Goal: Information Seeking & Learning: Learn about a topic

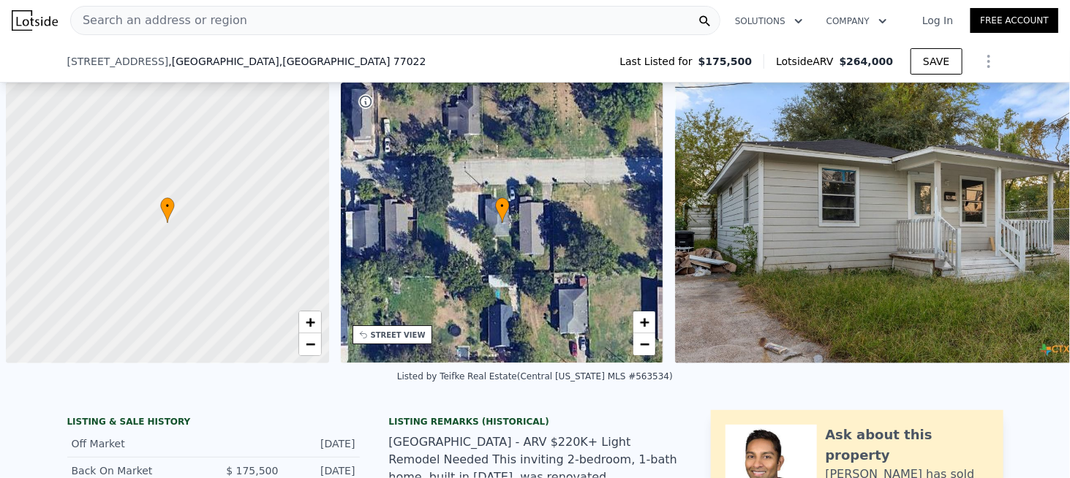
scroll to position [0, 6]
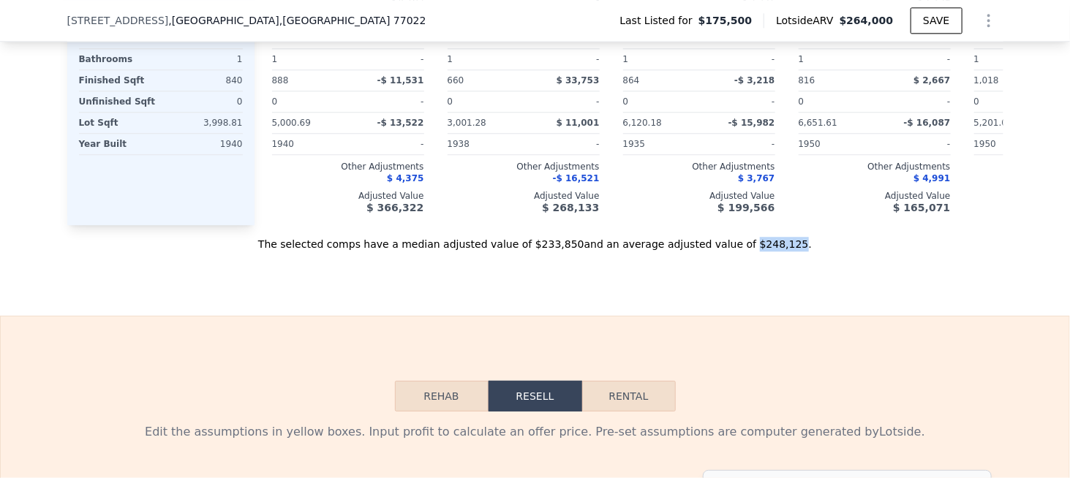
drag, startPoint x: 717, startPoint y: 272, endPoint x: 755, endPoint y: 271, distance: 37.3
click at [755, 252] on div "The selected comps have a median adjusted value of $233,850 and an average adju…" at bounding box center [535, 238] width 936 height 26
copy div "$248,125"
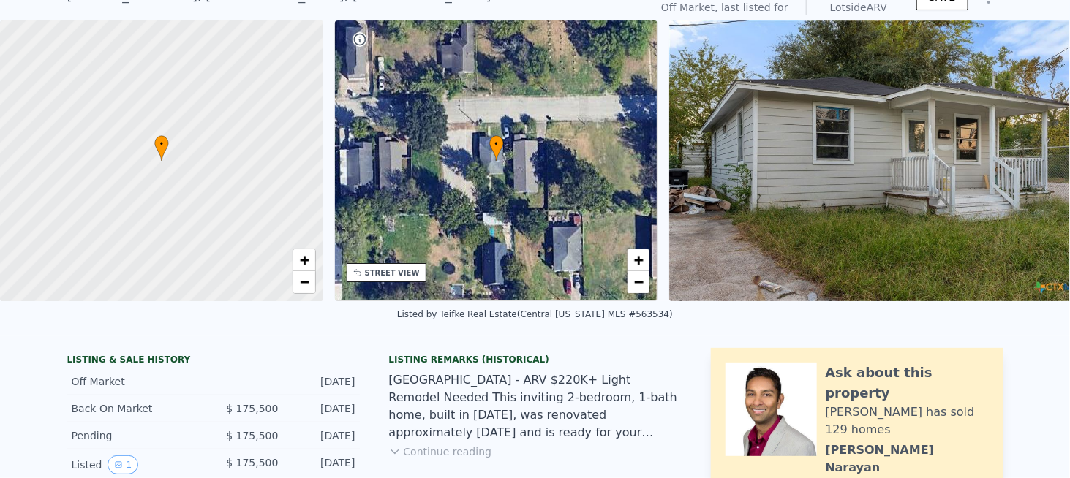
scroll to position [5, 0]
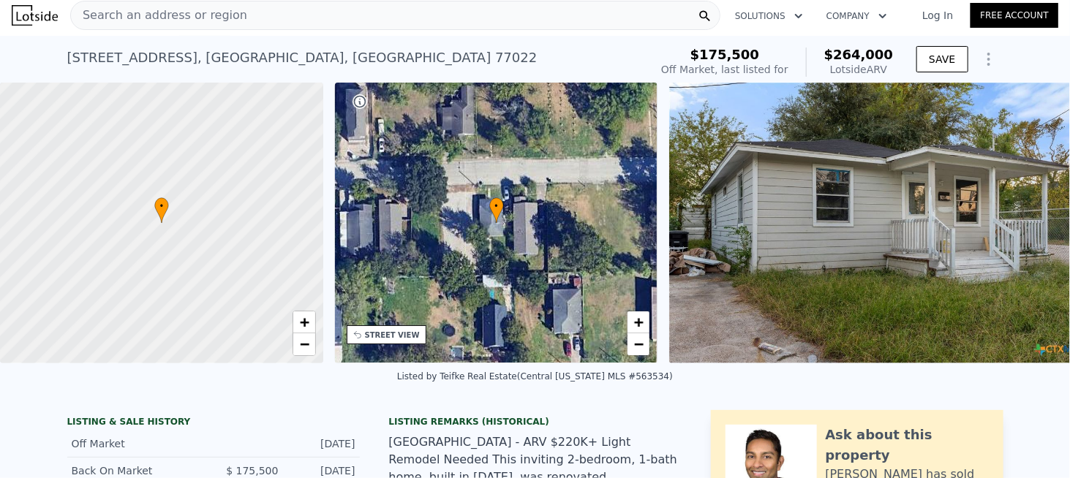
click at [286, 23] on div "Search an address or region" at bounding box center [395, 15] width 650 height 29
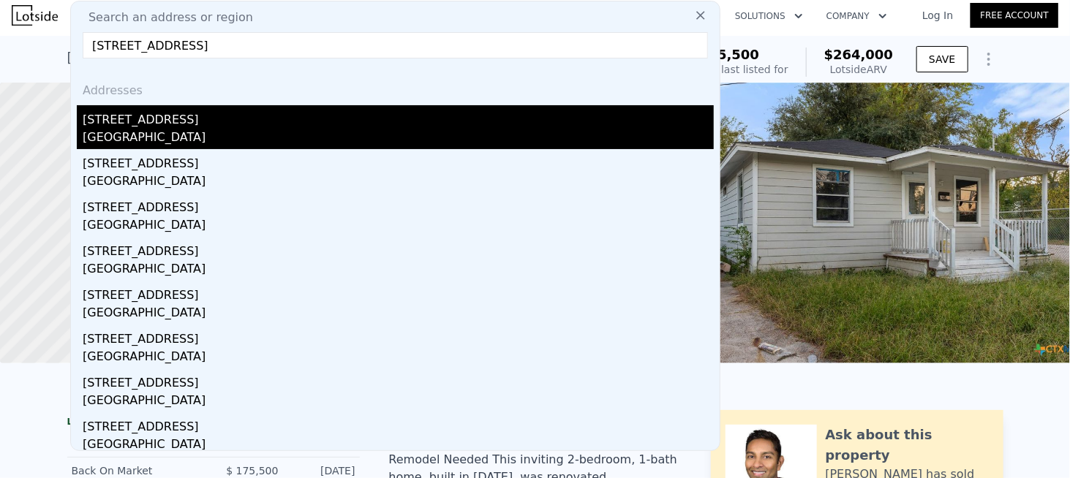
type input "[STREET_ADDRESS]"
click at [135, 118] on div "[STREET_ADDRESS]" at bounding box center [398, 116] width 631 height 23
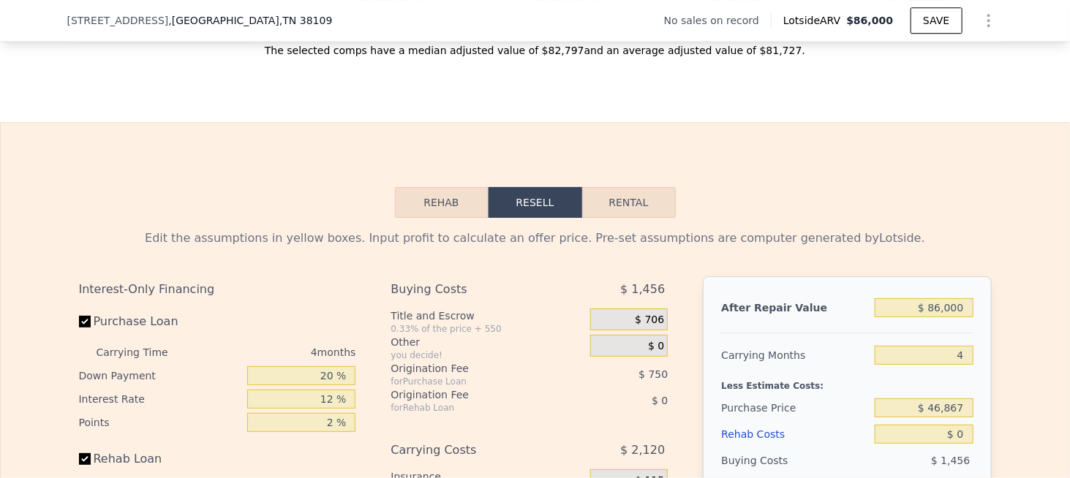
scroll to position [1755, 0]
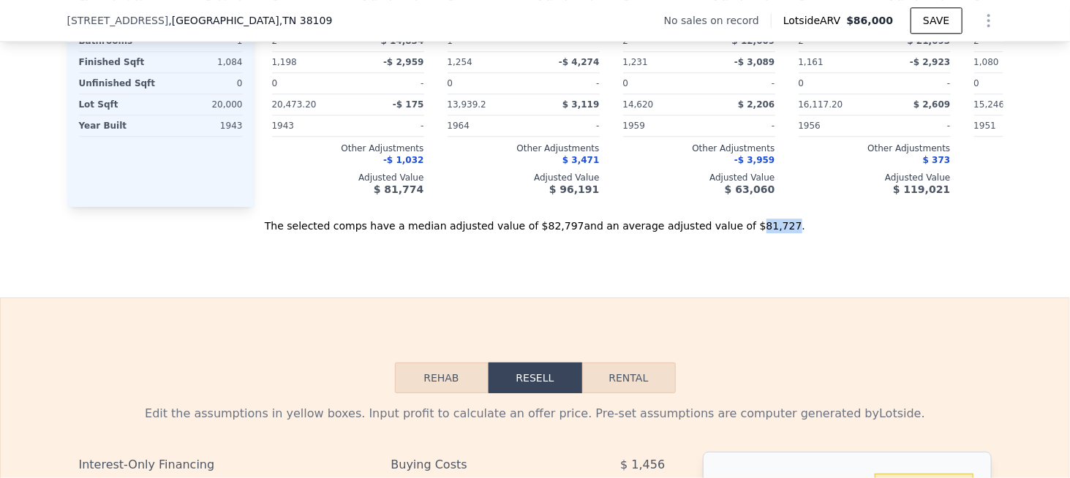
drag, startPoint x: 724, startPoint y: 238, endPoint x: 748, endPoint y: 238, distance: 24.1
click at [748, 233] on div "The selected comps have a median adjusted value of $82,797 and an average adjus…" at bounding box center [535, 220] width 936 height 26
copy div "81,727"
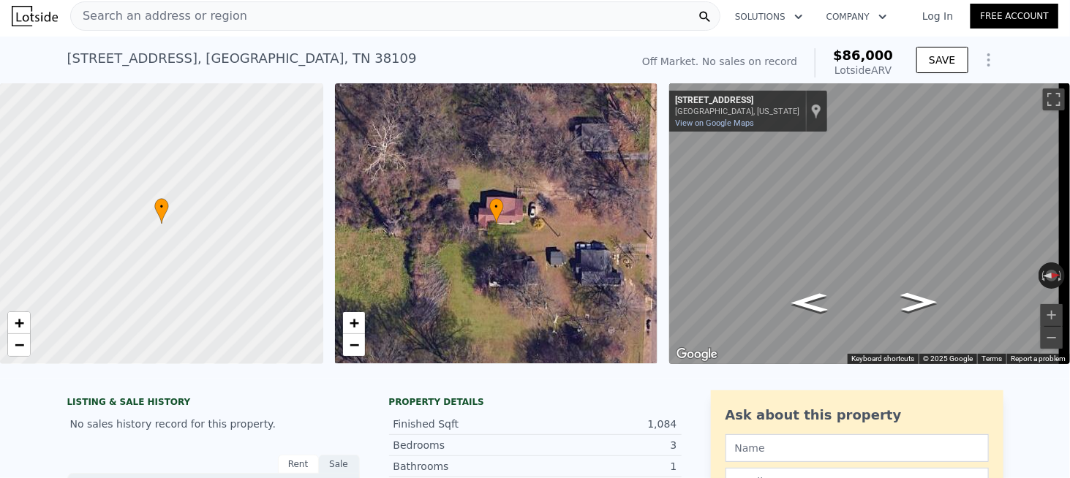
scroll to position [0, 0]
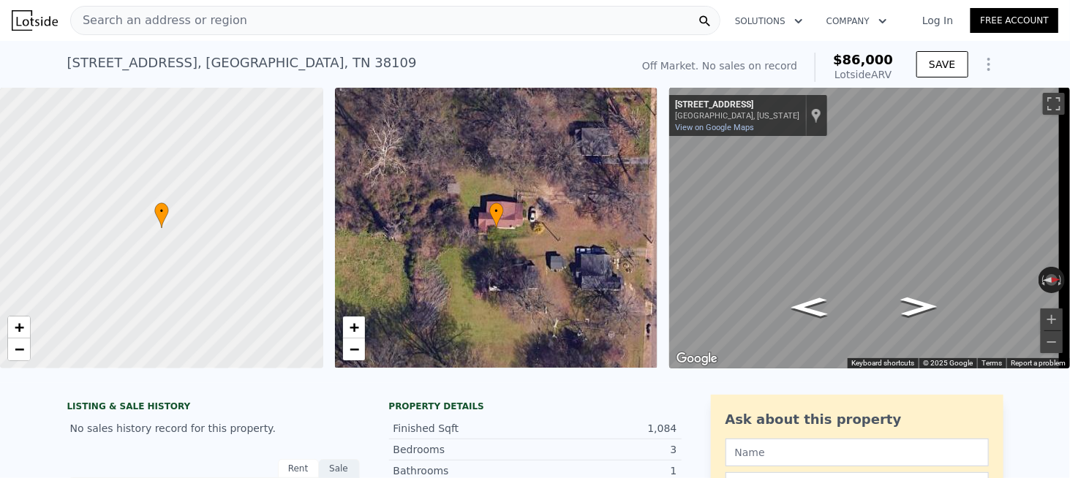
click at [238, 22] on div "Search an address or region" at bounding box center [395, 20] width 650 height 29
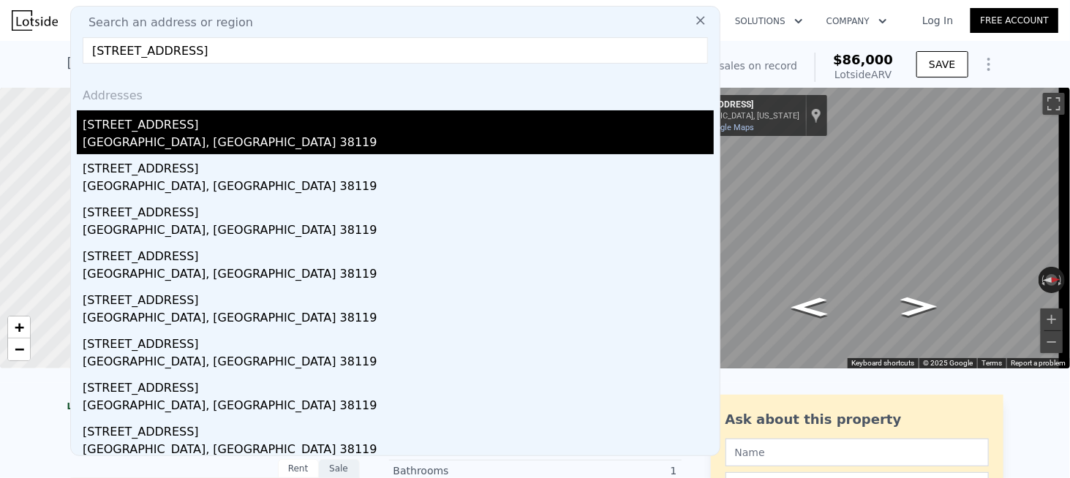
type input "[STREET_ADDRESS]"
click at [152, 126] on div "[STREET_ADDRESS]" at bounding box center [398, 121] width 631 height 23
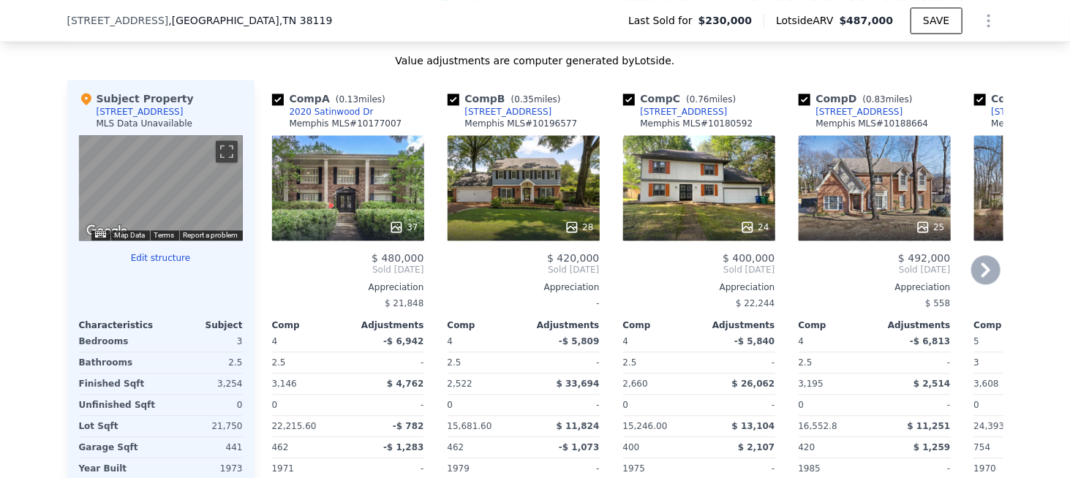
scroll to position [1383, 0]
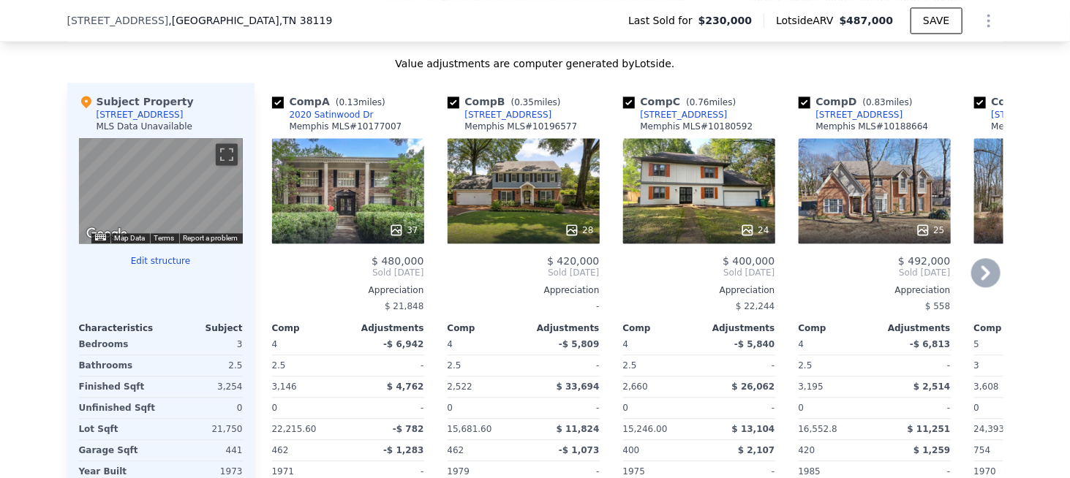
click at [978, 279] on icon at bounding box center [985, 272] width 29 height 29
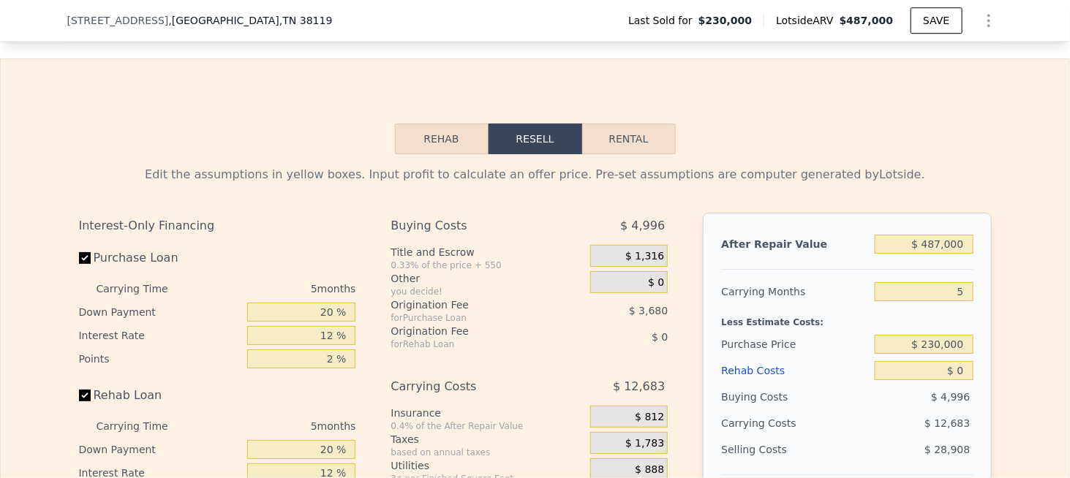
scroll to position [1676, 0]
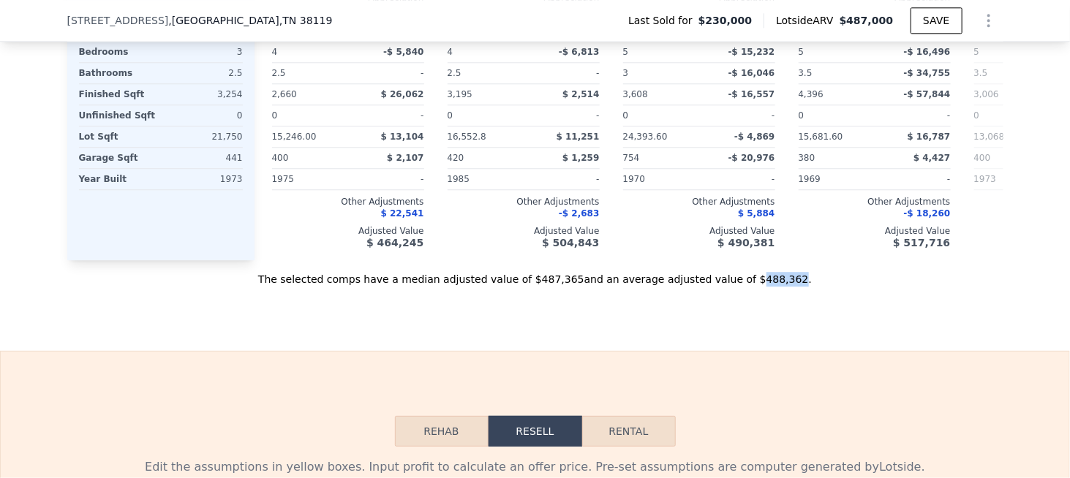
drag, startPoint x: 723, startPoint y: 294, endPoint x: 753, endPoint y: 295, distance: 30.0
click at [753, 287] on div "The selected comps have a median adjusted value of $487,365 and an average adju…" at bounding box center [535, 273] width 936 height 26
copy div "488,362"
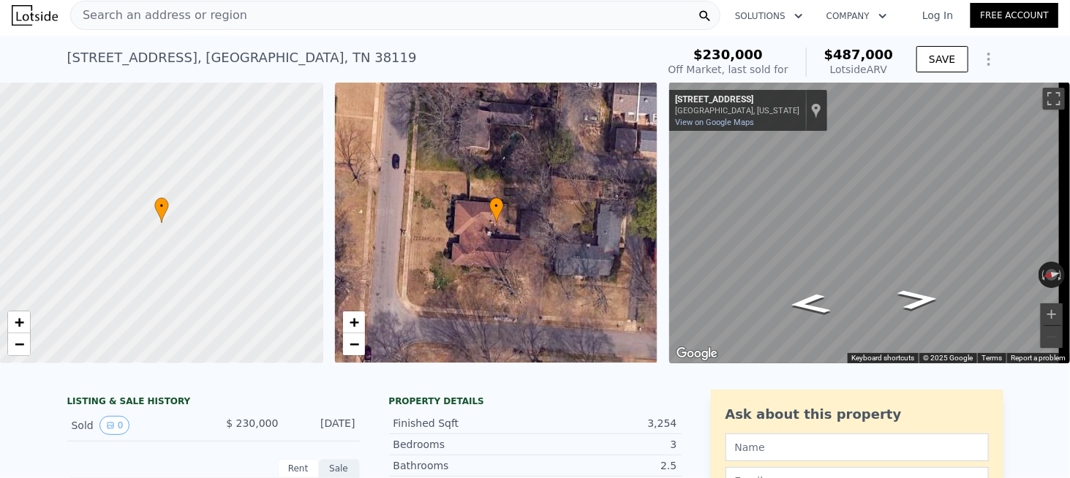
scroll to position [0, 0]
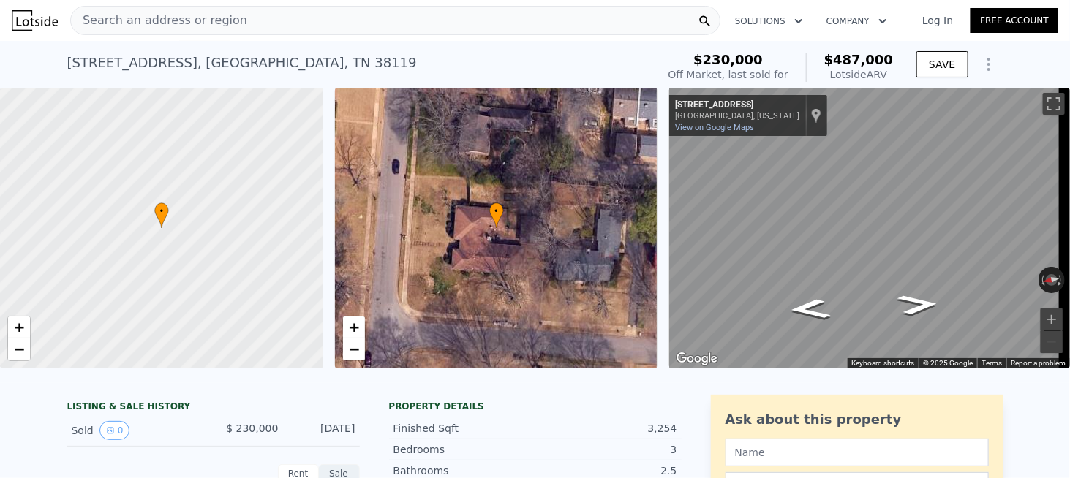
click at [226, 15] on span "Search an address or region" at bounding box center [159, 21] width 176 height 18
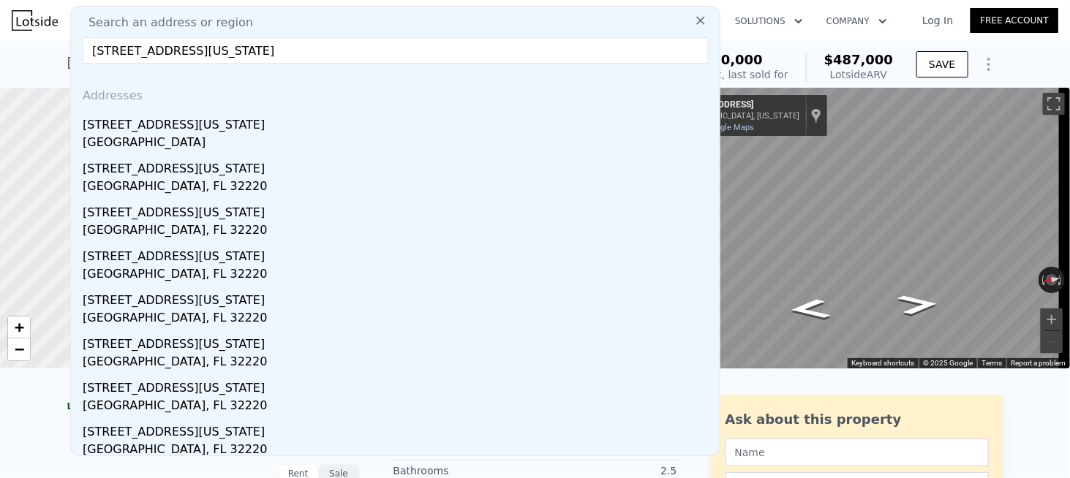
type input "[STREET_ADDRESS][US_STATE]"
click at [126, 134] on div "[GEOGRAPHIC_DATA]" at bounding box center [398, 144] width 631 height 20
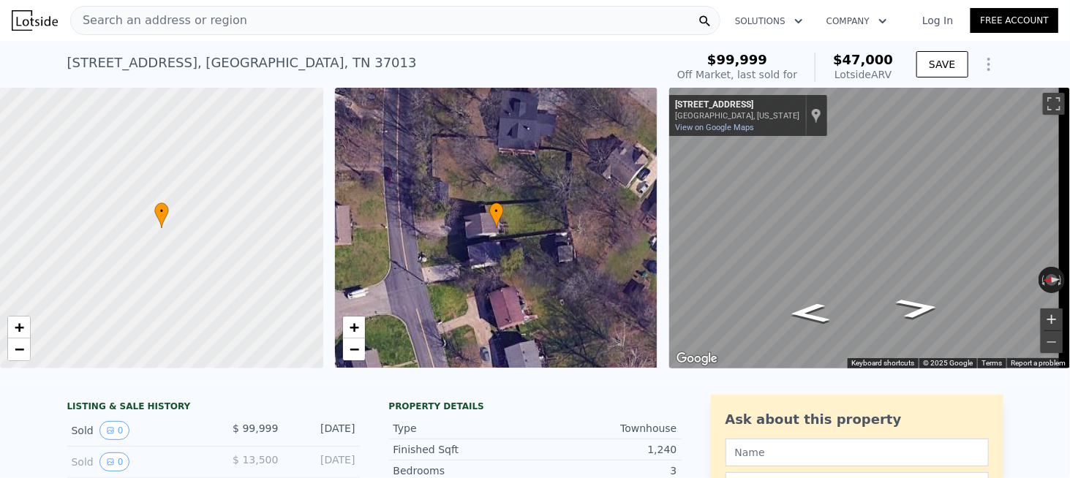
click at [1043, 317] on button "Zoom in" at bounding box center [1051, 320] width 22 height 22
click at [1046, 337] on button "Zoom out" at bounding box center [1051, 342] width 22 height 22
click at [1045, 338] on button "Zoom out" at bounding box center [1051, 342] width 22 height 22
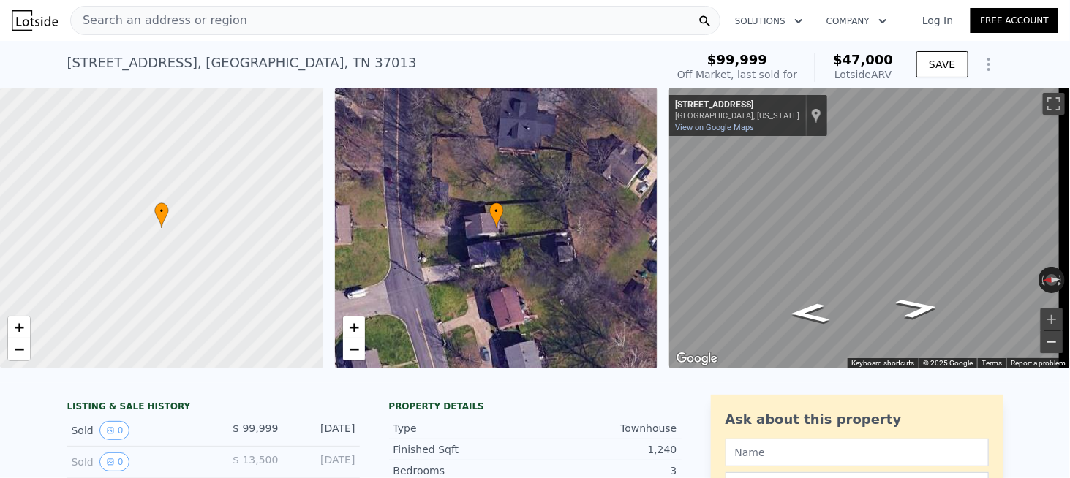
click at [1045, 338] on button "Zoom out" at bounding box center [1051, 342] width 22 height 22
click at [1040, 316] on button "Zoom in" at bounding box center [1051, 320] width 22 height 22
click at [1042, 340] on button "Zoom out" at bounding box center [1051, 342] width 22 height 22
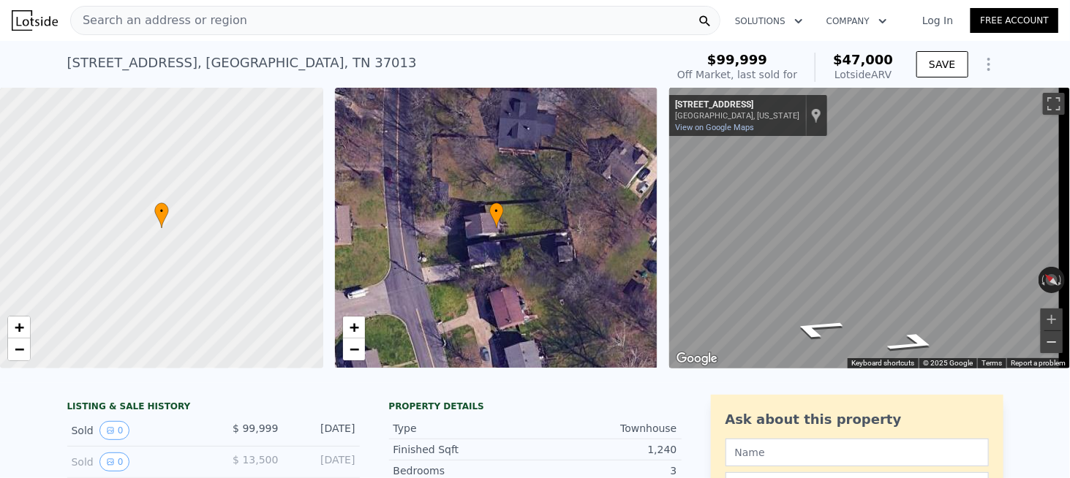
click at [1042, 340] on button "Zoom out" at bounding box center [1051, 342] width 22 height 22
click at [817, 322] on icon "Go North, Bakertown Rd" at bounding box center [817, 328] width 102 height 31
click at [209, 29] on div "Search an address or region" at bounding box center [159, 21] width 176 height 28
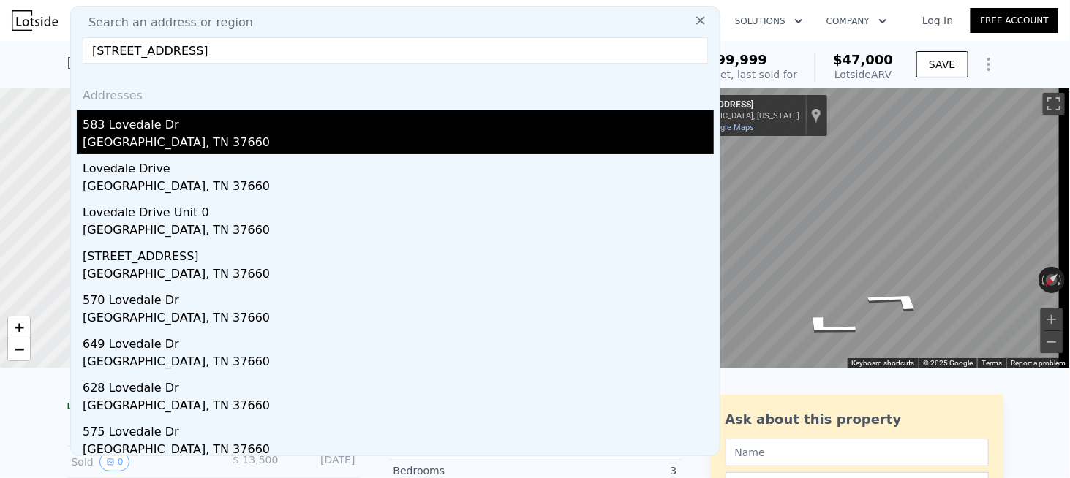
type input "583 Lovedale Dr, Kingsport, TN 37660"
click at [145, 122] on div "583 Lovedale Dr" at bounding box center [398, 121] width 631 height 23
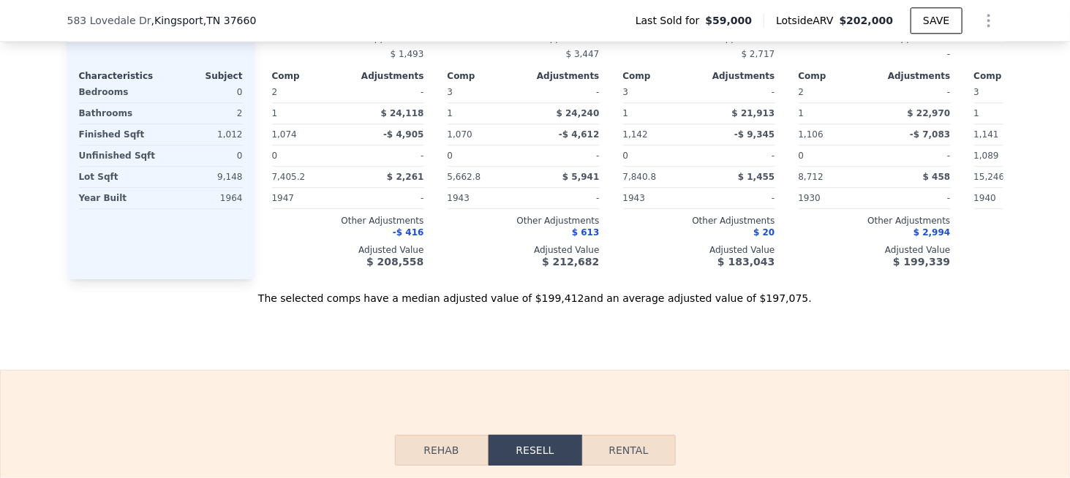
scroll to position [1676, 0]
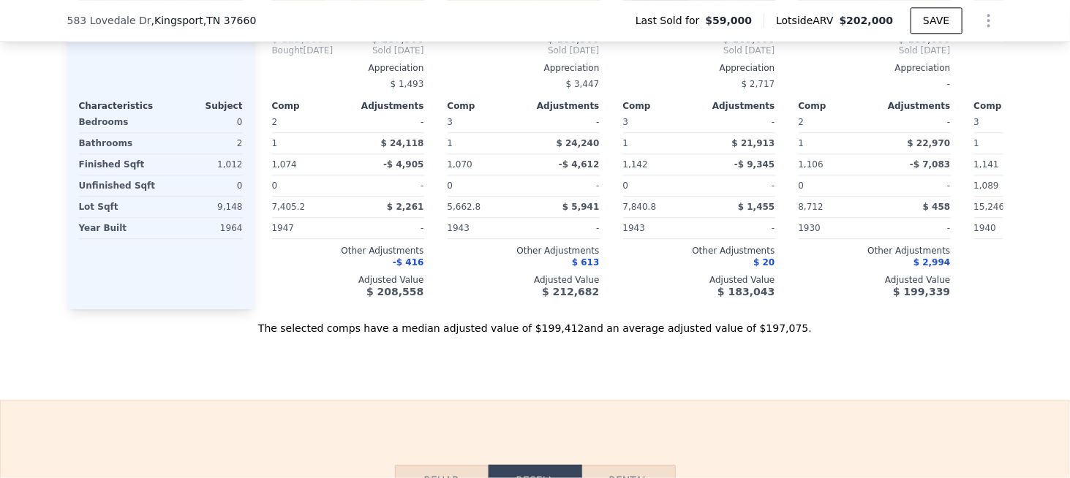
click at [757, 336] on div "The selected comps have a median adjusted value of $199,412 and an average adju…" at bounding box center [535, 322] width 936 height 26
click at [767, 336] on div "The selected comps have a median adjusted value of $199,412 and an average adju…" at bounding box center [535, 322] width 936 height 26
drag, startPoint x: 662, startPoint y: 366, endPoint x: 612, endPoint y: 377, distance: 51.1
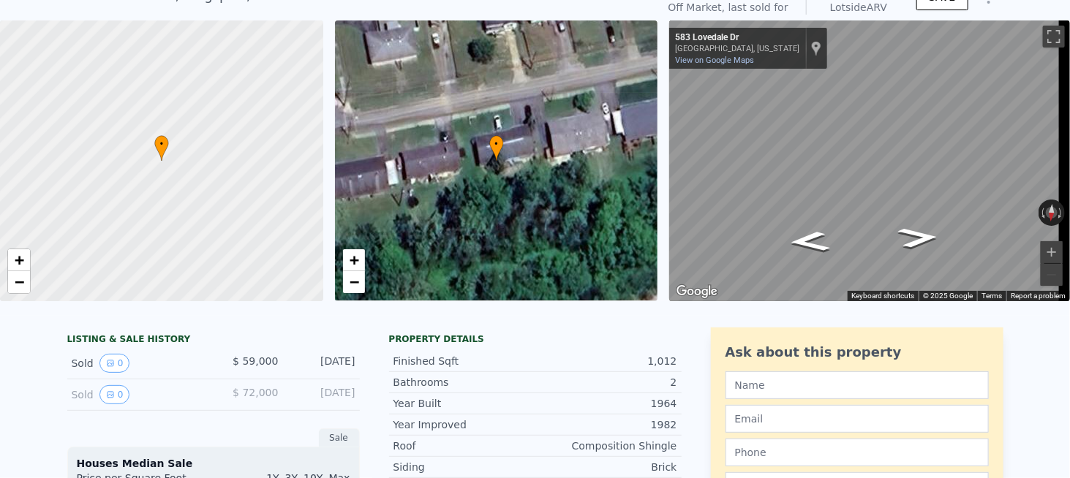
scroll to position [5, 0]
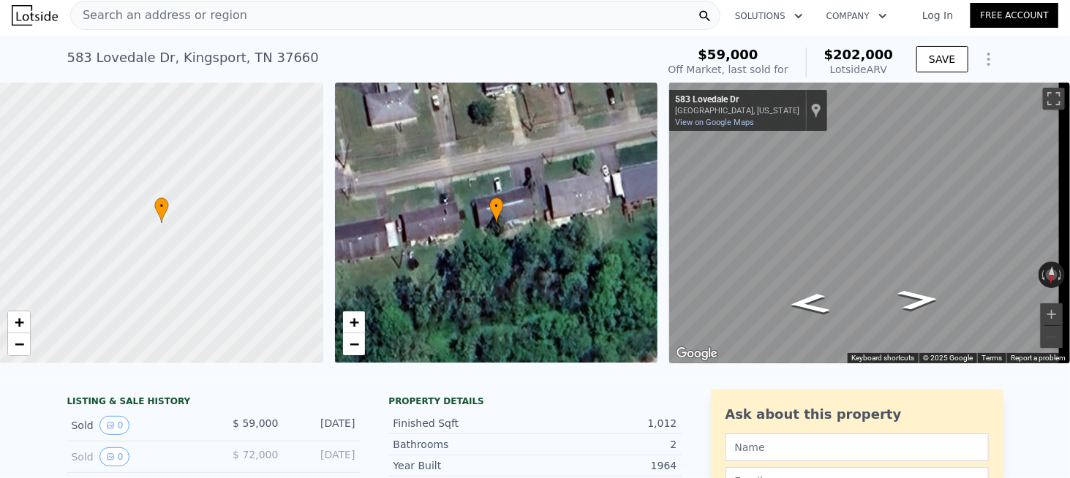
click at [165, 20] on span "Search an address or region" at bounding box center [159, 16] width 176 height 18
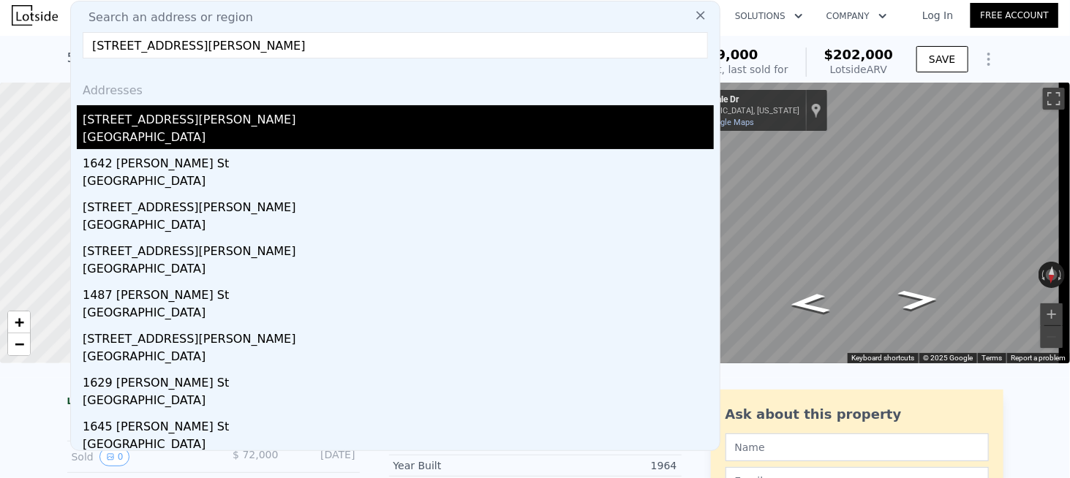
type input "1622 Britton St, Memphis, TN 38108"
click at [140, 121] on div "1622 Britton St" at bounding box center [398, 116] width 631 height 23
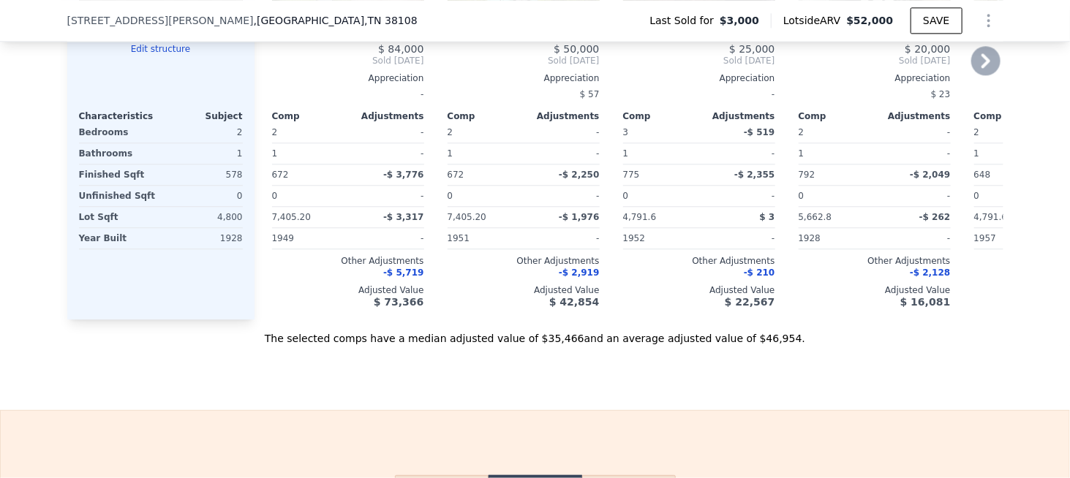
scroll to position [1755, 0]
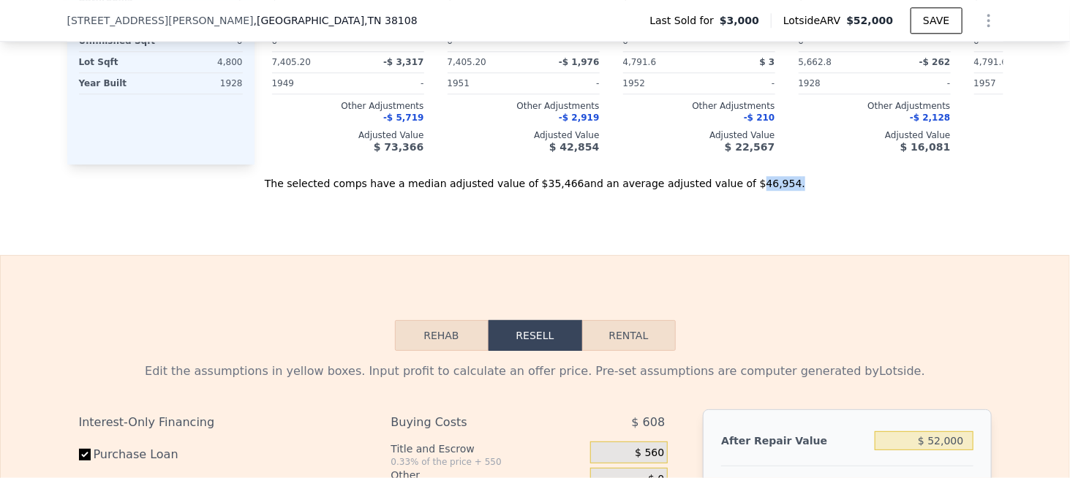
drag, startPoint x: 721, startPoint y: 195, endPoint x: 752, endPoint y: 198, distance: 31.6
click at [752, 191] on div "The selected comps have a median adjusted value of $35,466 and an average adjus…" at bounding box center [535, 178] width 936 height 26
copy div "46,954 ."
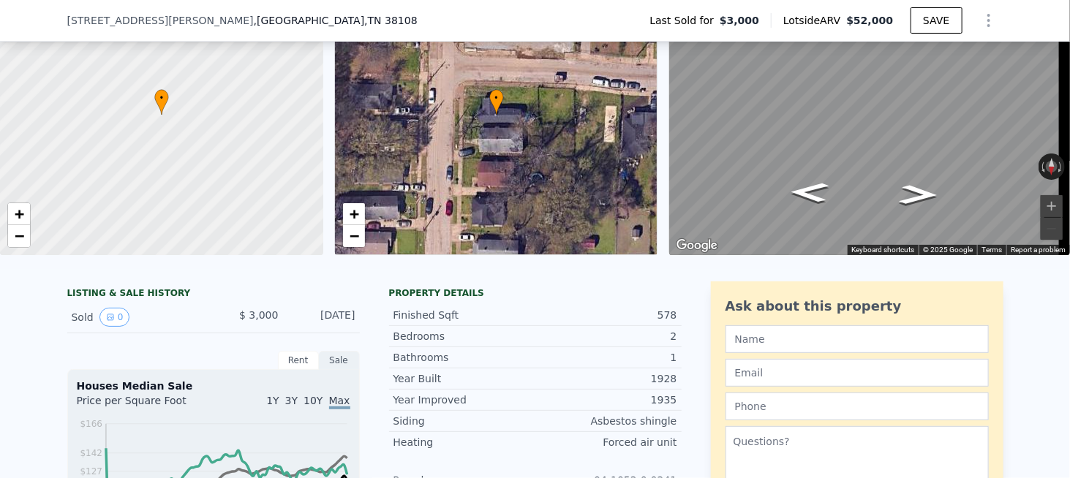
scroll to position [0, 0]
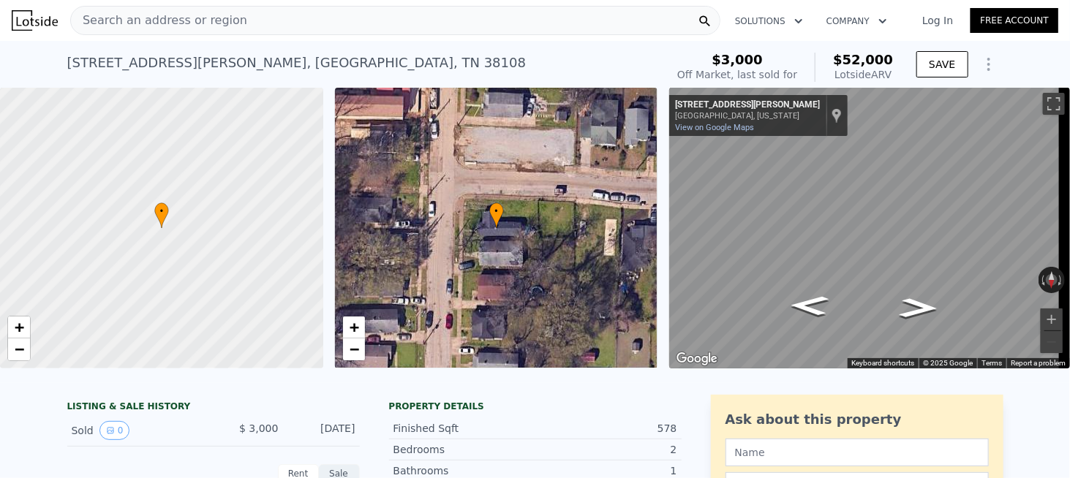
click at [227, 18] on div "Search an address or region" at bounding box center [395, 20] width 650 height 29
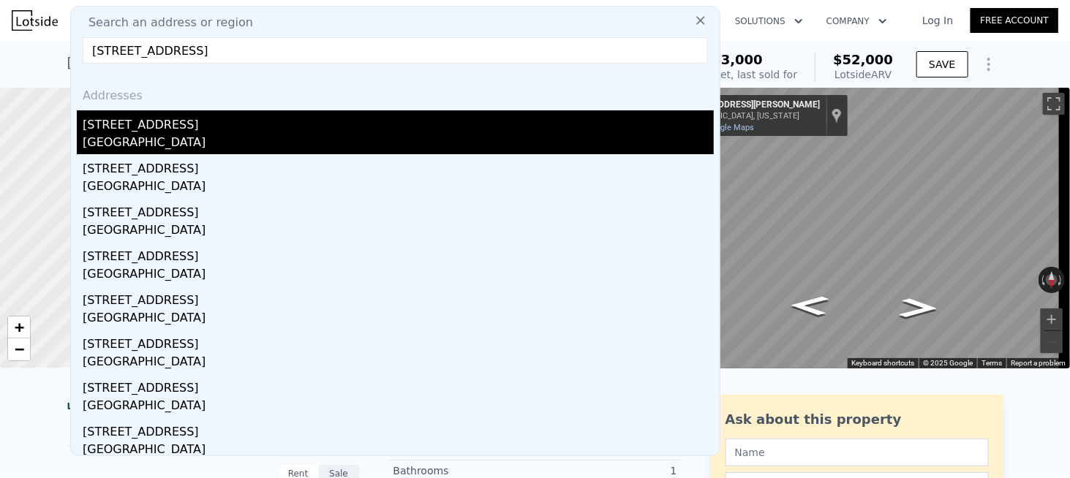
type input "7631 46th Way N, Pinellas Park, FL 33781"
click at [144, 119] on div "6857 46th Way" at bounding box center [398, 121] width 631 height 23
